Goal: Information Seeking & Learning: Learn about a topic

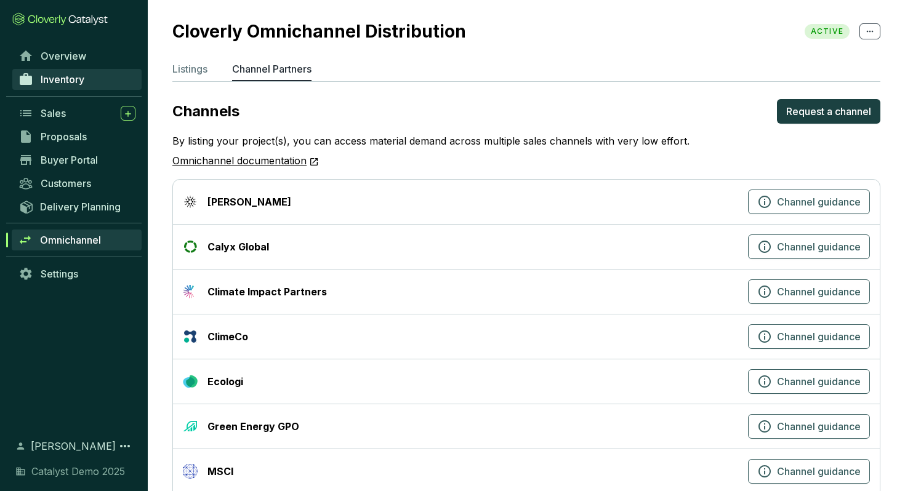
click at [62, 74] on span "Inventory" at bounding box center [63, 79] width 44 height 12
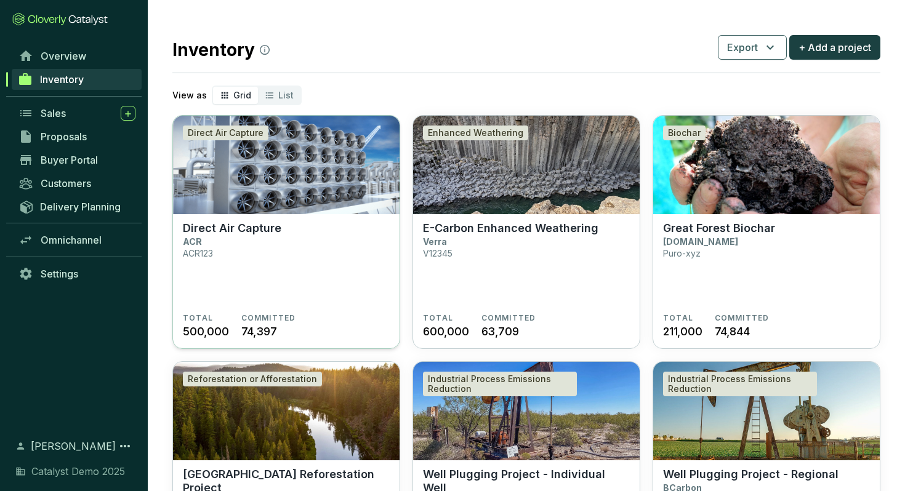
click at [290, 191] on img at bounding box center [286, 165] width 226 height 98
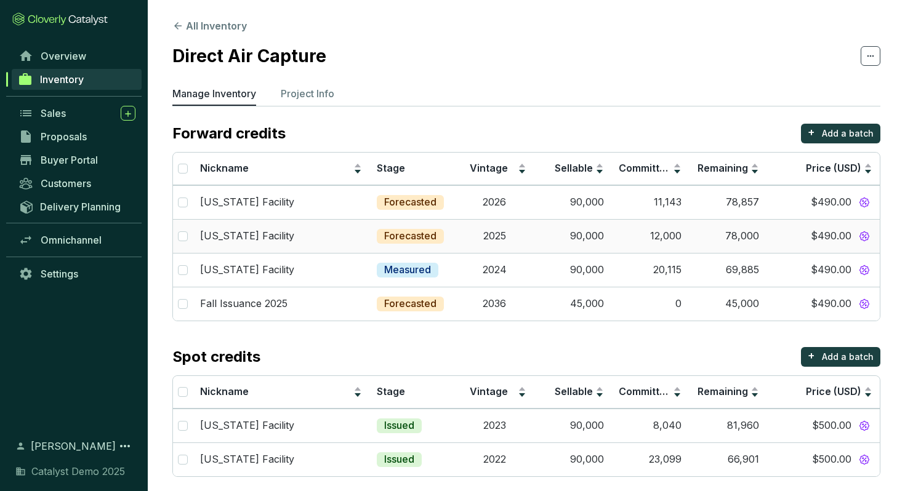
click at [302, 205] on div "Wyoming Facility" at bounding box center [281, 203] width 162 height 14
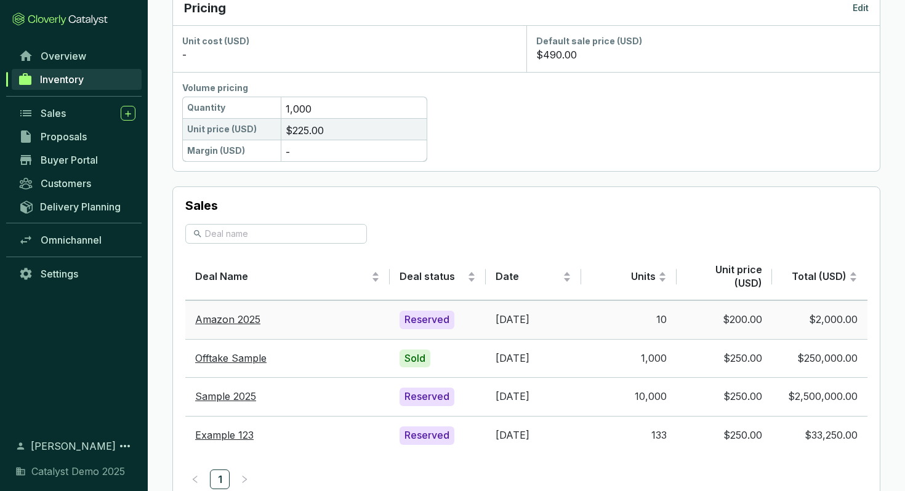
scroll to position [734, 0]
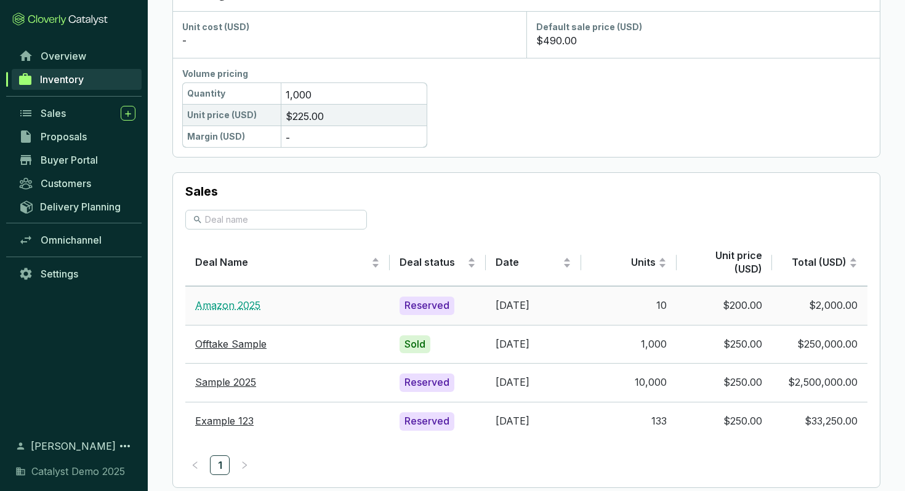
click at [248, 307] on link "Amazon 2025" at bounding box center [227, 305] width 65 height 12
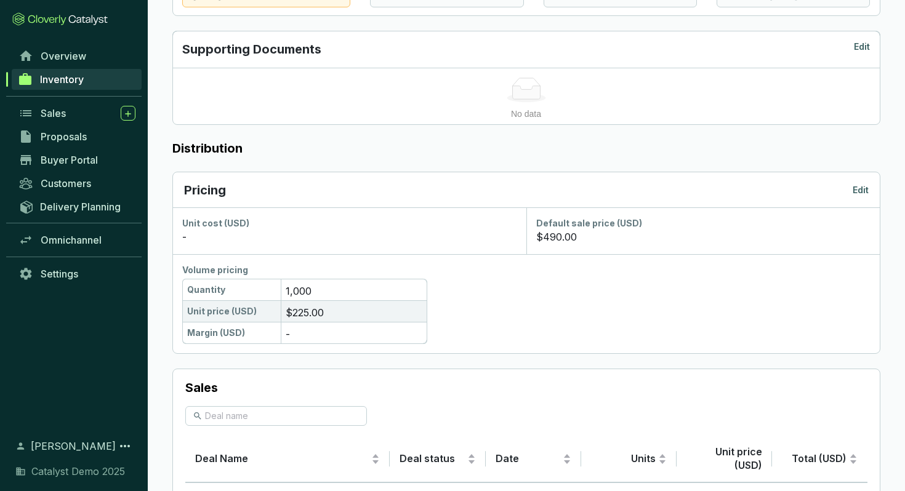
scroll to position [535, 0]
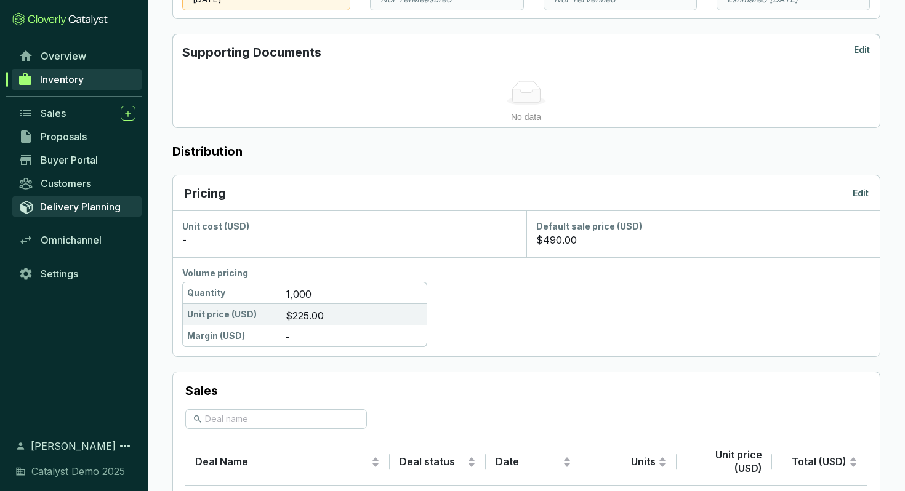
click at [50, 201] on span "Delivery Planning" at bounding box center [80, 207] width 81 height 12
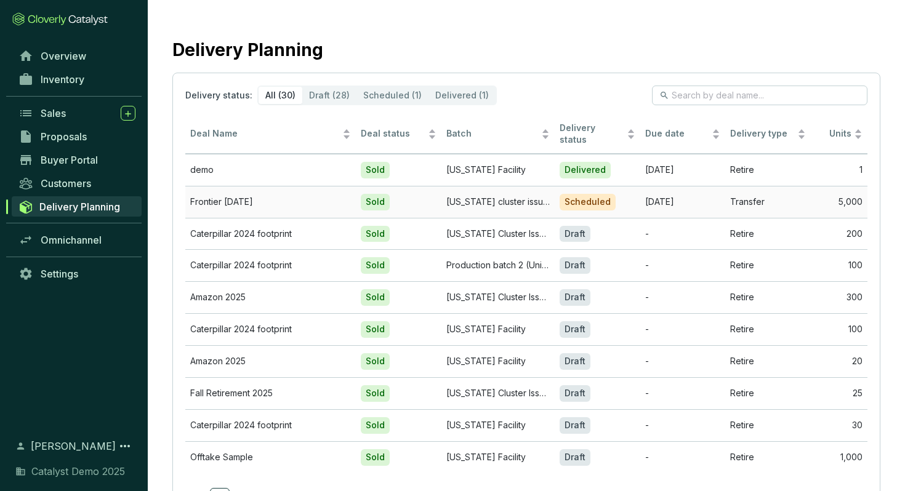
click at [279, 201] on td "Frontier August 2025" at bounding box center [270, 202] width 170 height 32
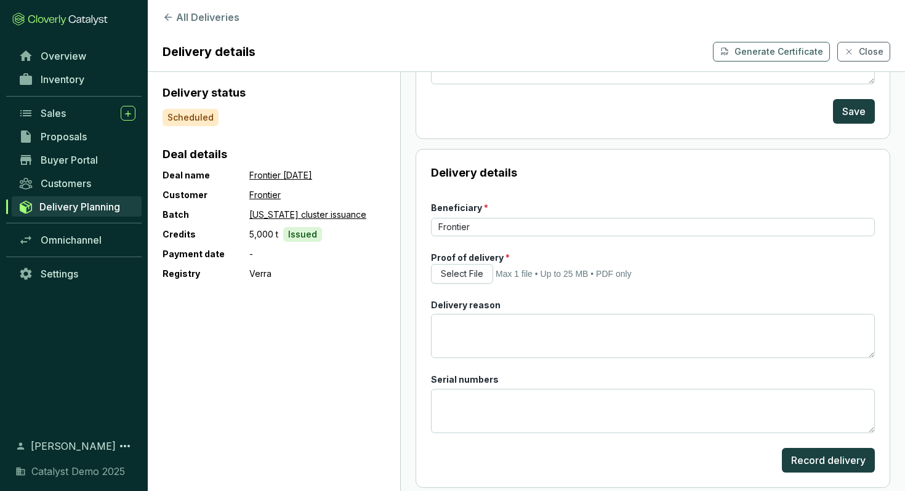
scroll to position [226, 0]
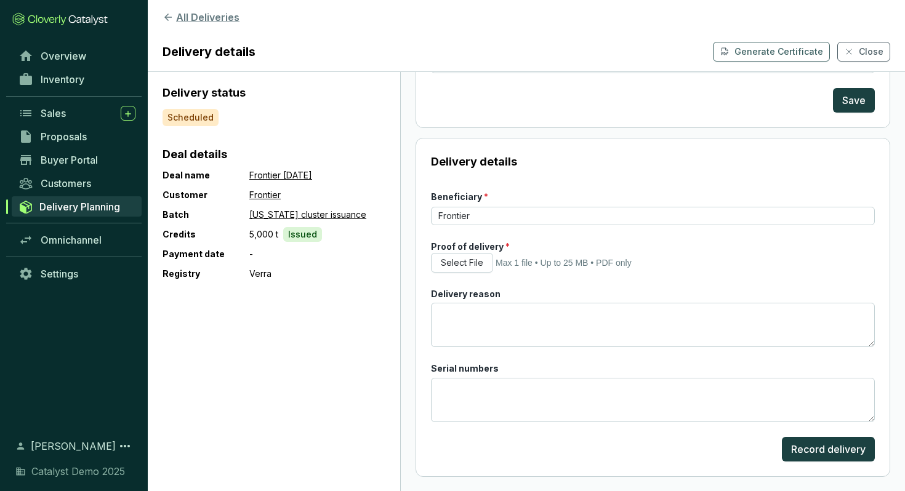
click at [192, 20] on button "All Deliveries" at bounding box center [525, 17] width 727 height 15
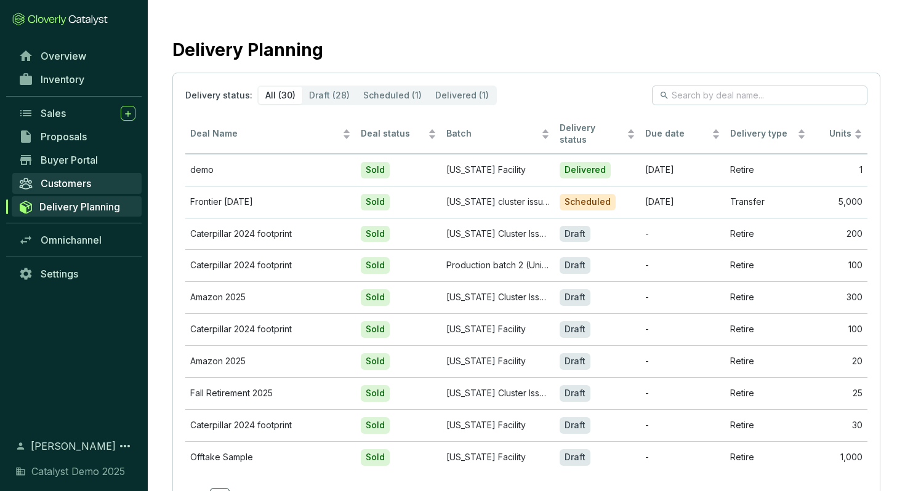
click at [80, 186] on span "Customers" at bounding box center [66, 183] width 50 height 12
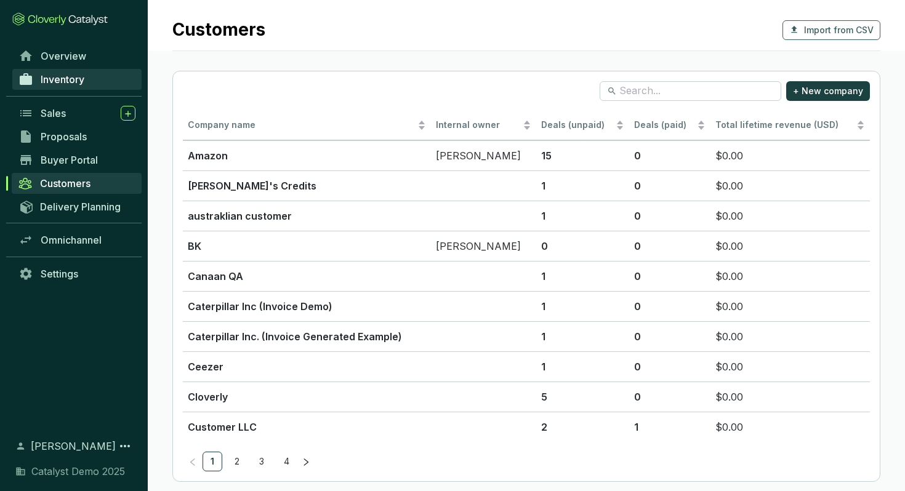
click at [63, 71] on link "Inventory" at bounding box center [76, 79] width 129 height 21
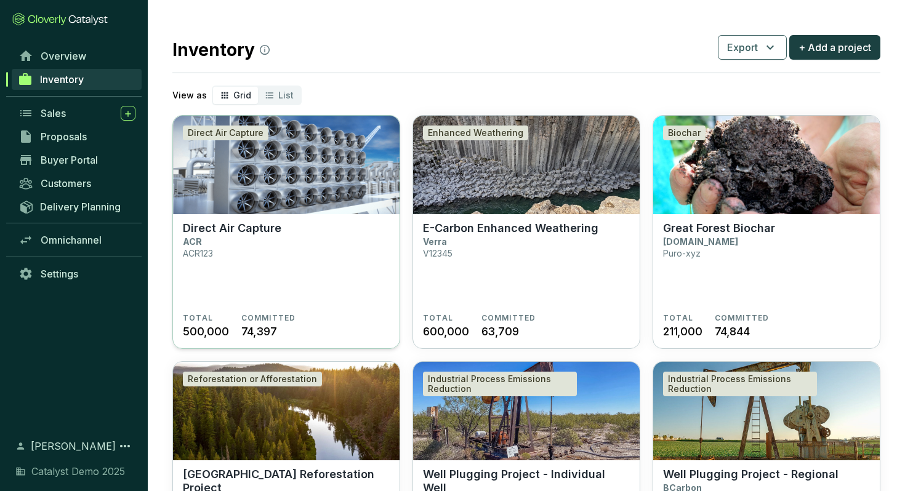
click at [326, 197] on img at bounding box center [286, 165] width 226 height 98
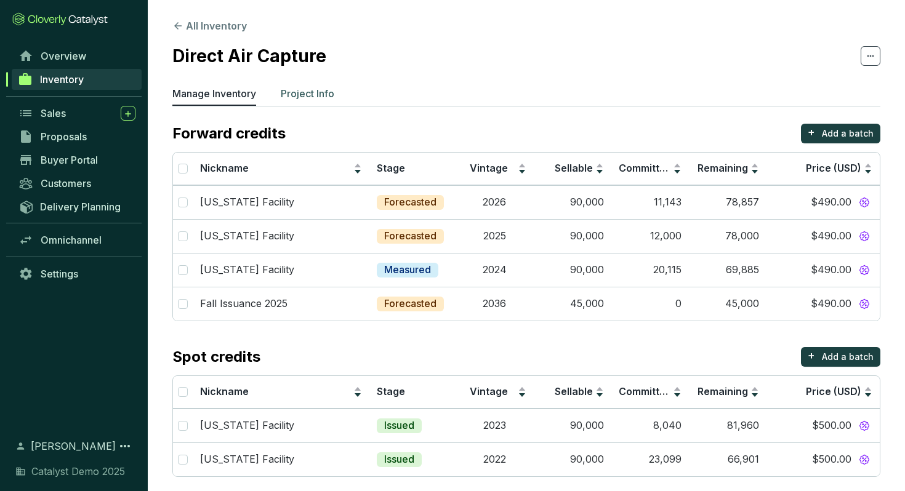
click at [316, 94] on p "Project Info" at bounding box center [308, 93] width 54 height 15
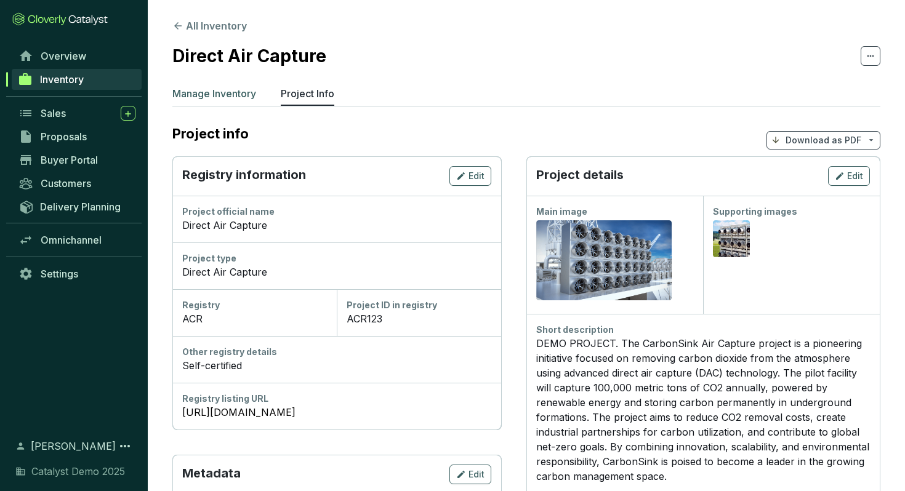
click at [228, 93] on p "Manage Inventory" at bounding box center [214, 93] width 84 height 15
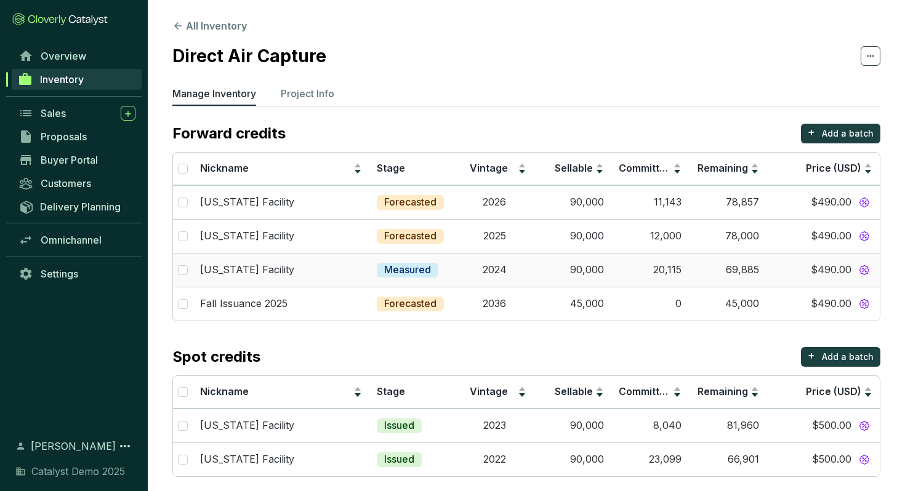
scroll to position [9, 0]
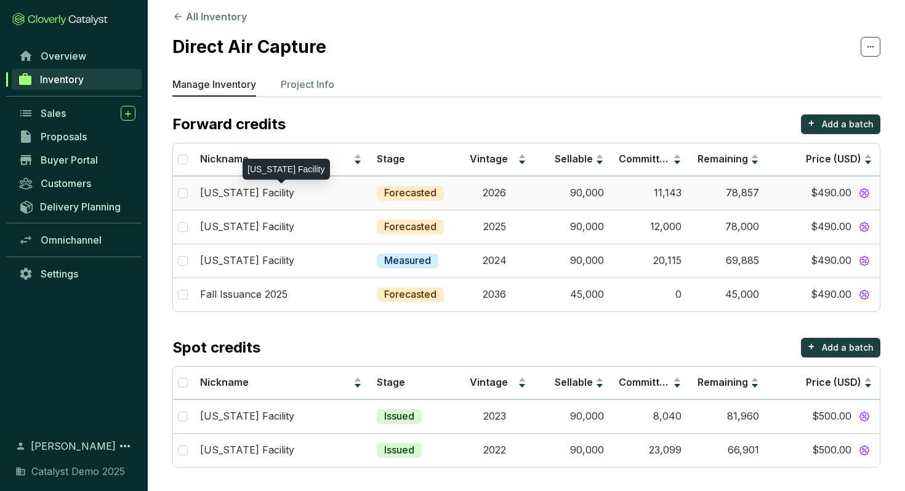
click at [309, 194] on div "Wyoming Facility" at bounding box center [281, 193] width 162 height 14
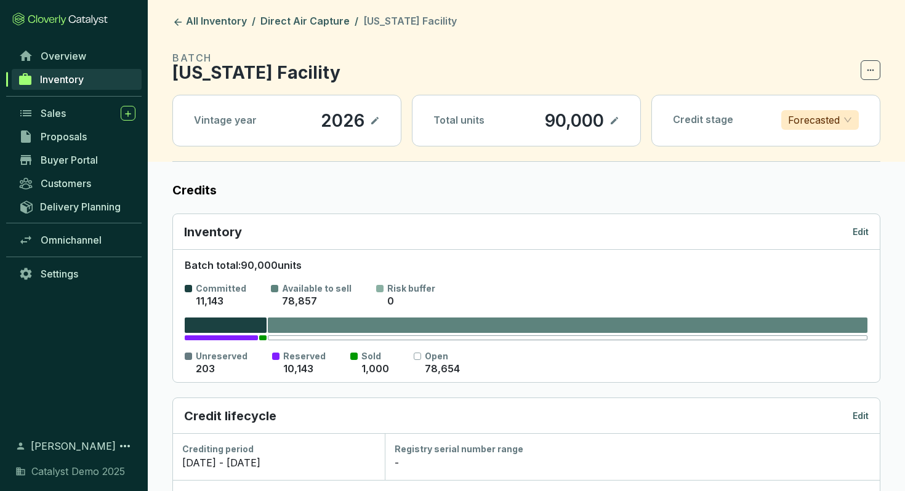
scroll to position [7, 0]
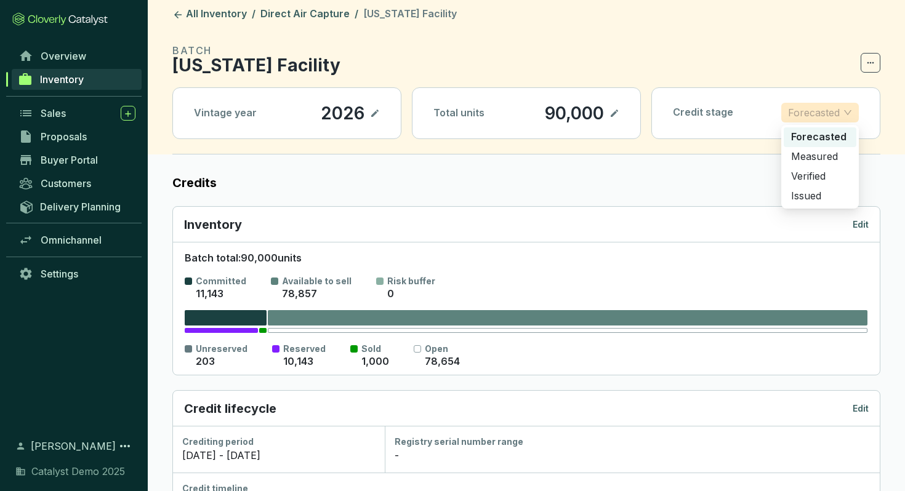
click at [817, 119] on p "Forecasted" at bounding box center [814, 112] width 52 height 18
click at [701, 181] on label "Credits" at bounding box center [526, 182] width 708 height 17
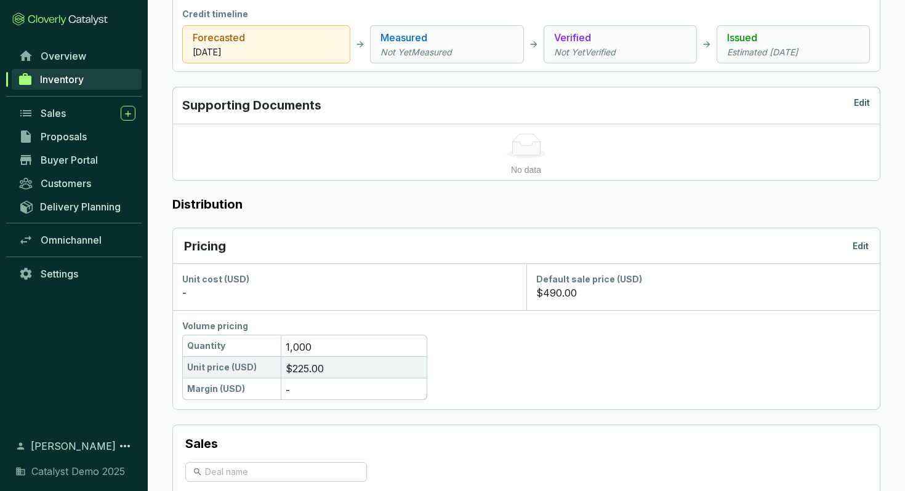
scroll to position [0, 0]
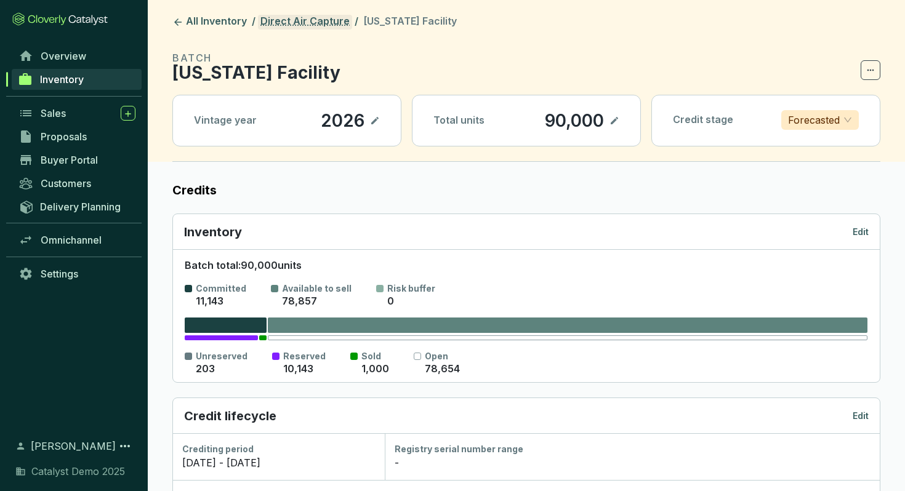
click at [291, 24] on link "Direct Air Capture" at bounding box center [305, 22] width 94 height 15
